Goal: Transaction & Acquisition: Purchase product/service

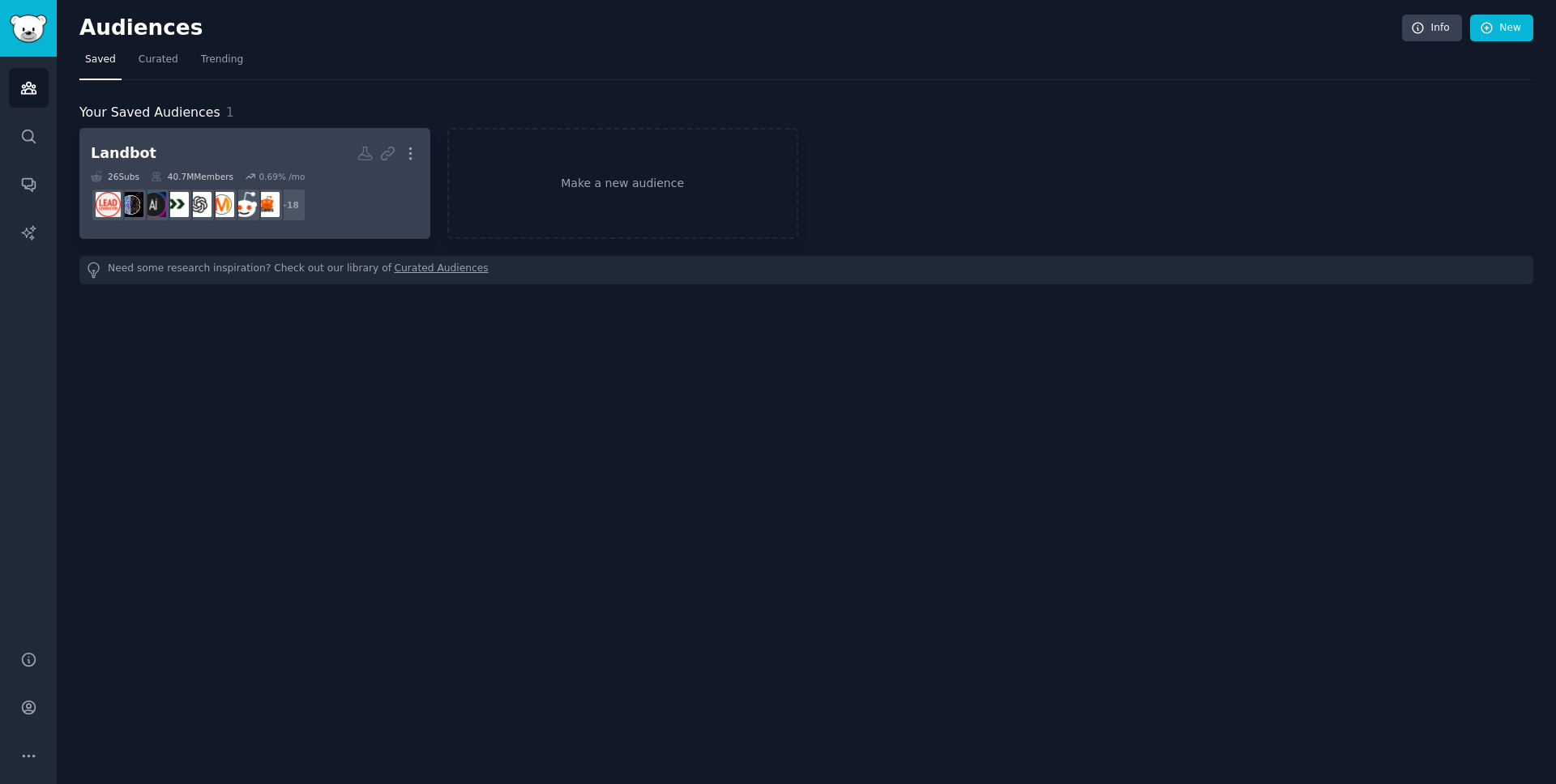
click at [323, 191] on dd "r/AskMarketing + 18" at bounding box center [254, 205] width 328 height 45
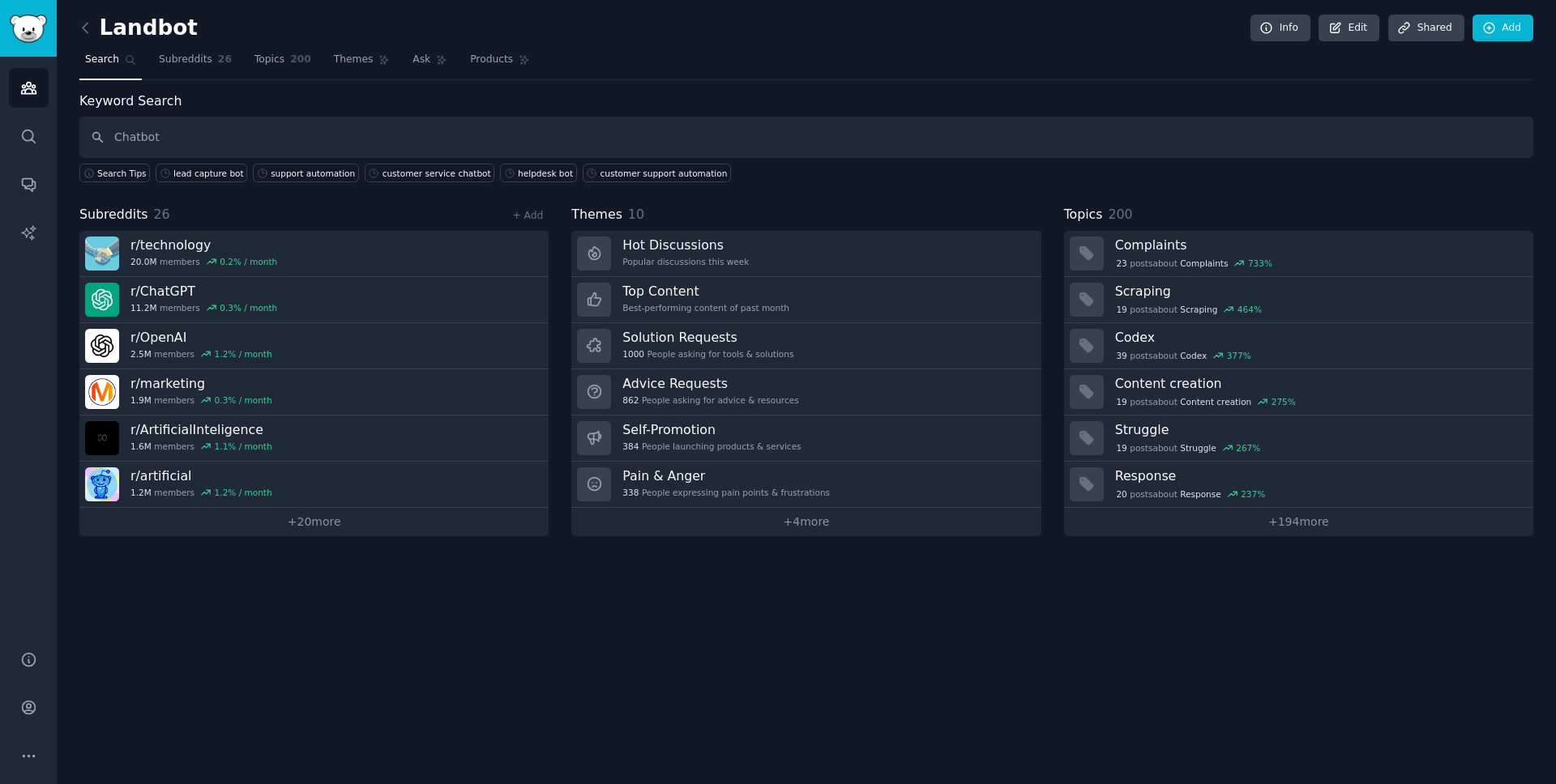
type input "Chatbot"
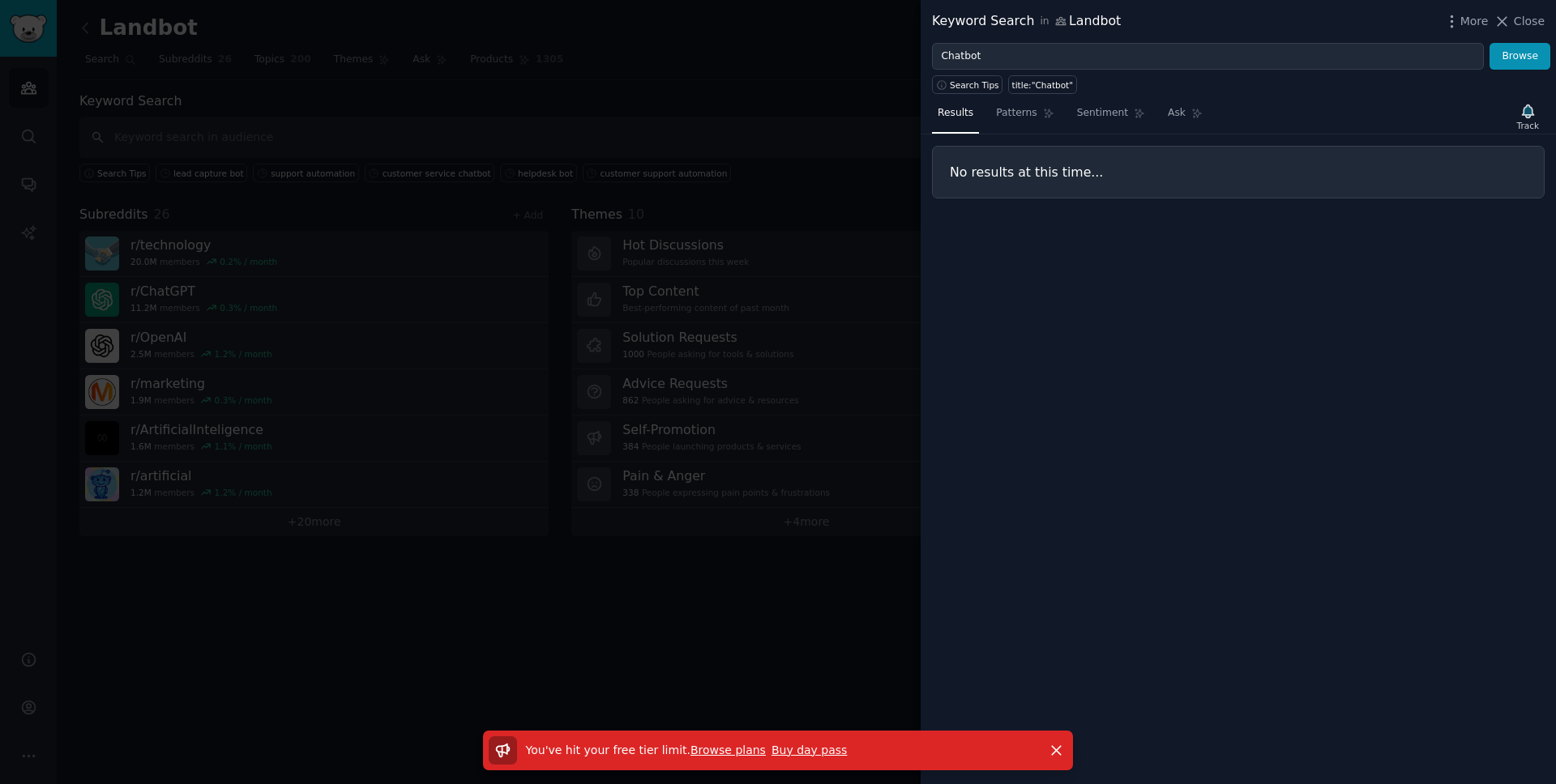
click at [714, 753] on link "Browse plans" at bounding box center [728, 750] width 76 height 13
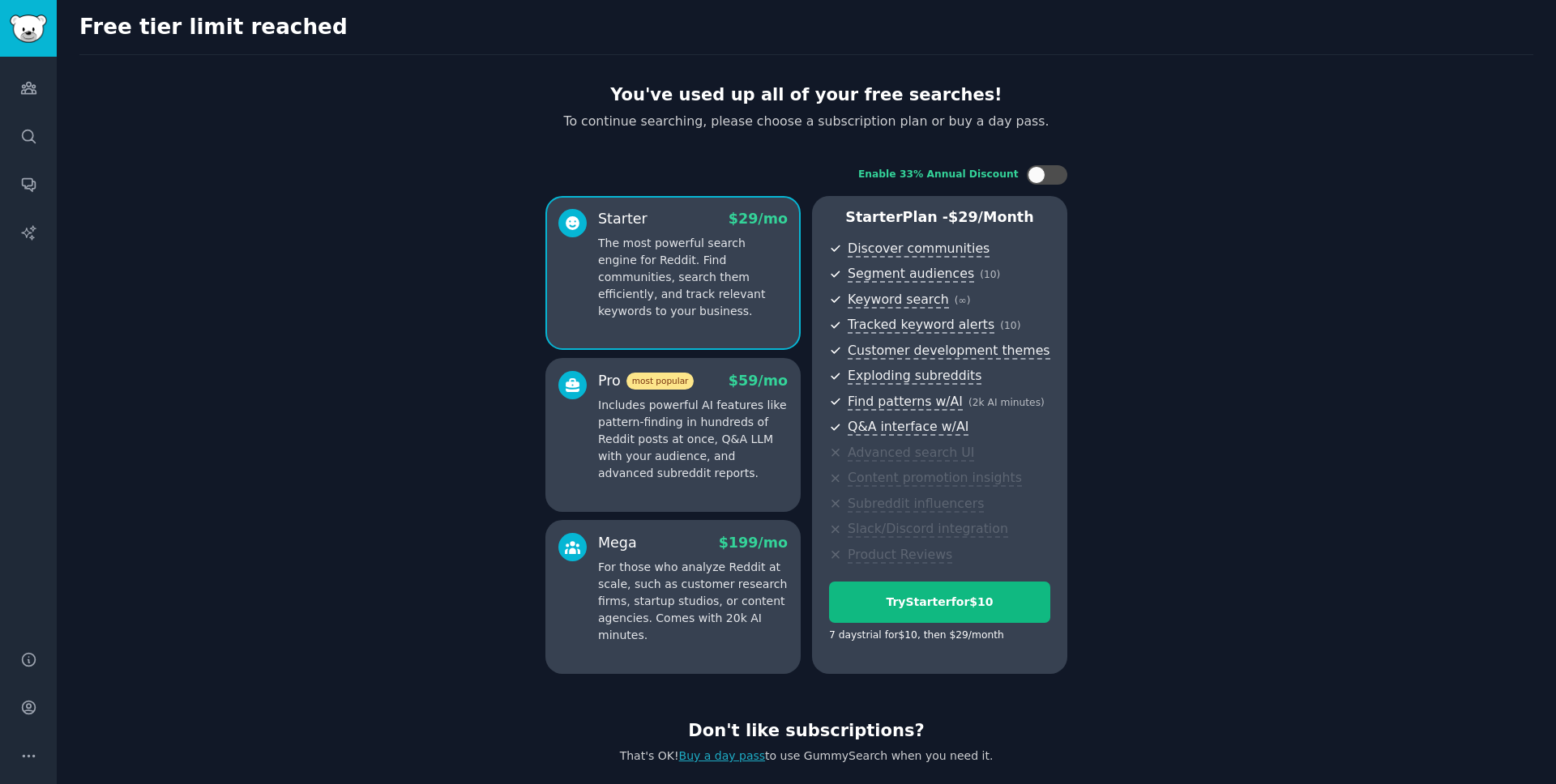
click at [686, 301] on p "The most powerful search engine for Reddit. Find communities, search them effic…" at bounding box center [693, 277] width 190 height 85
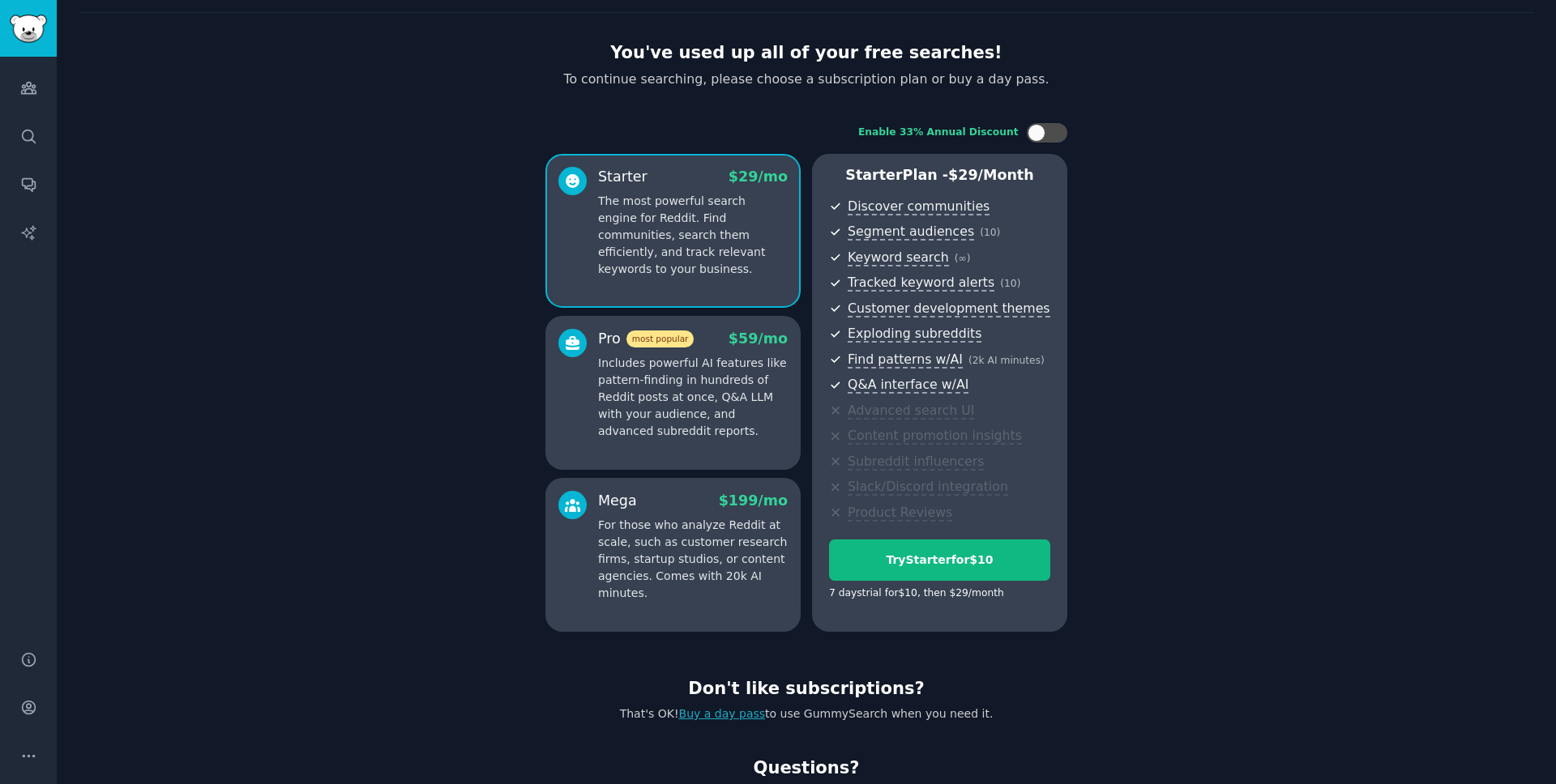
scroll to position [94, 0]
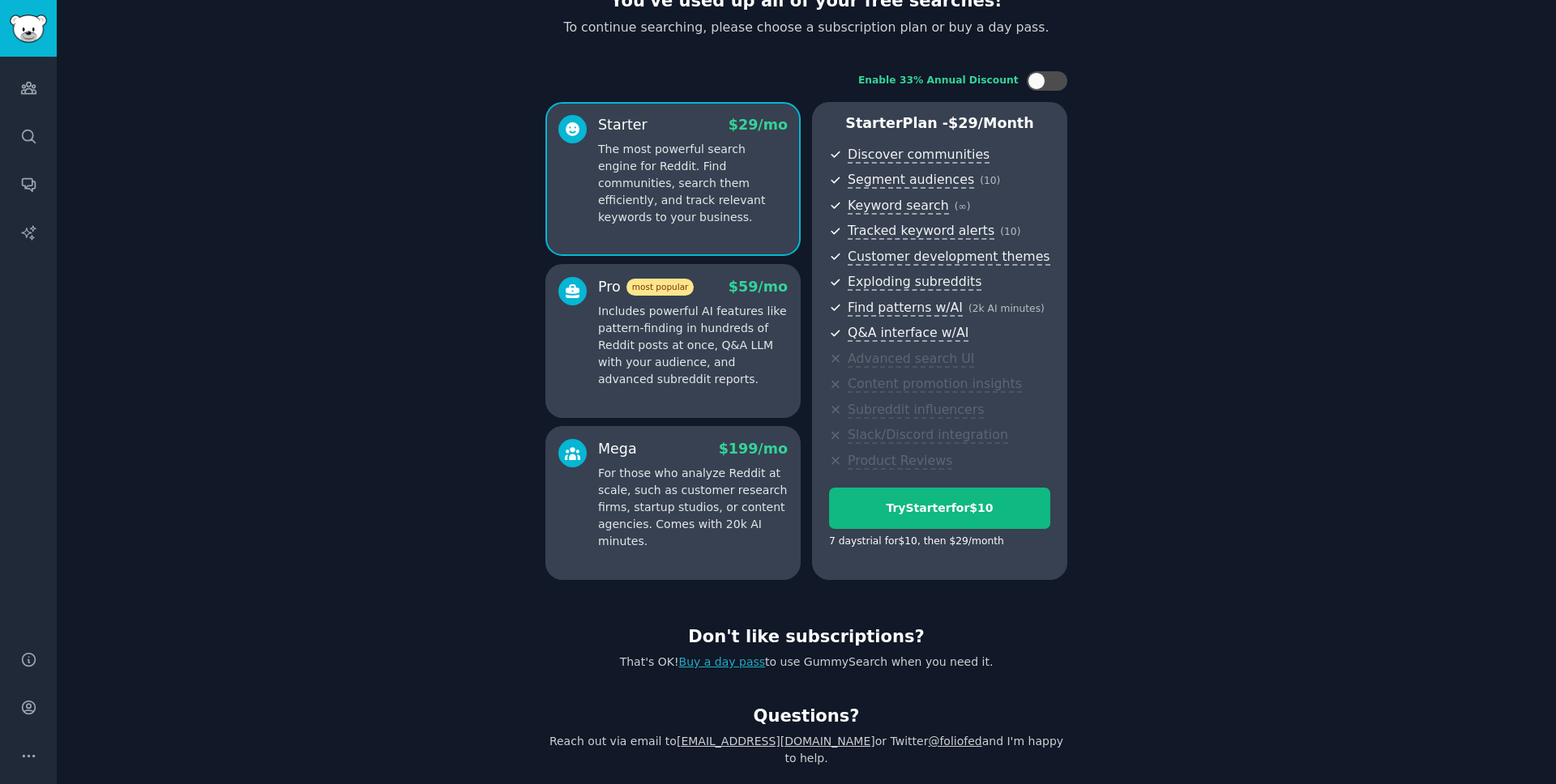
click at [728, 661] on link "Buy a day pass" at bounding box center [723, 661] width 87 height 13
